Goal: Navigation & Orientation: Find specific page/section

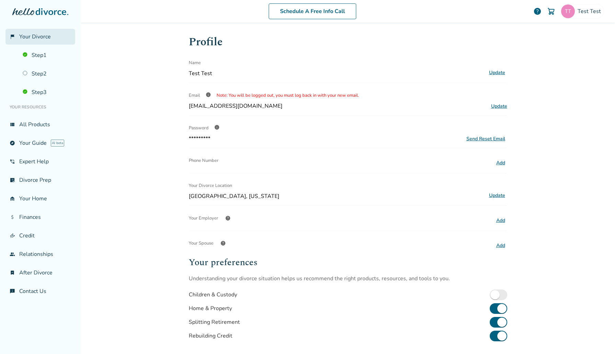
click at [29, 38] on span "Your Divorce" at bounding box center [35, 37] width 32 height 8
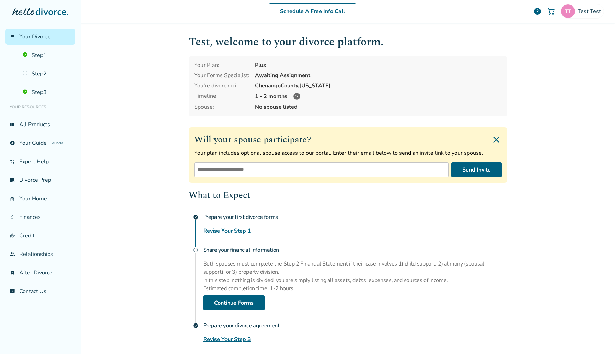
scroll to position [47, 0]
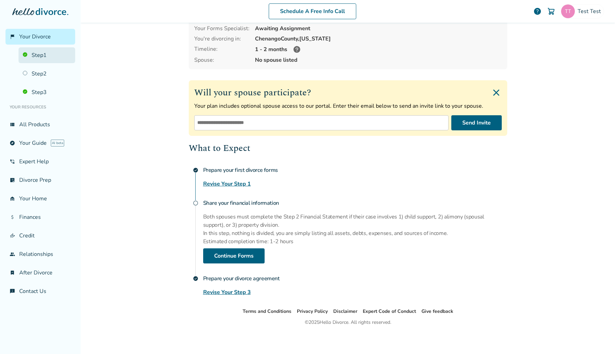
click at [38, 57] on link "Step 1" at bounding box center [47, 55] width 57 height 16
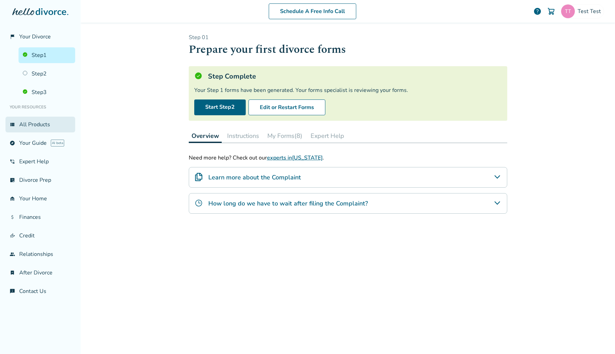
click at [28, 122] on link "view_list All Products" at bounding box center [40, 125] width 70 height 16
